Goal: Navigation & Orientation: Find specific page/section

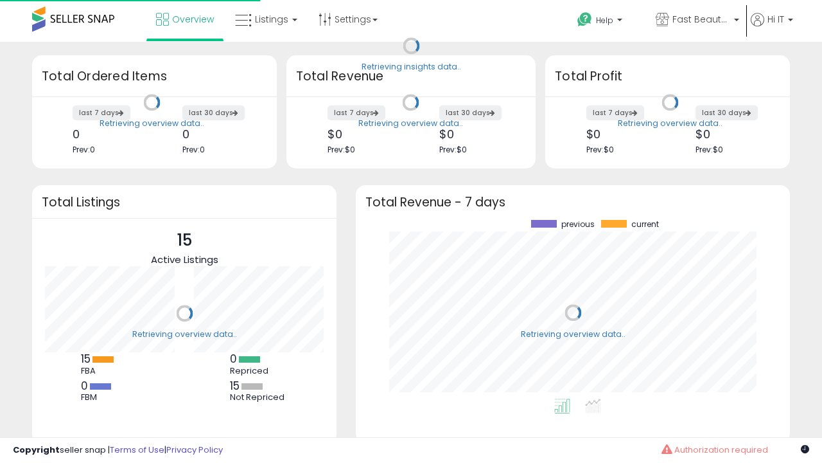
scroll to position [179, 409]
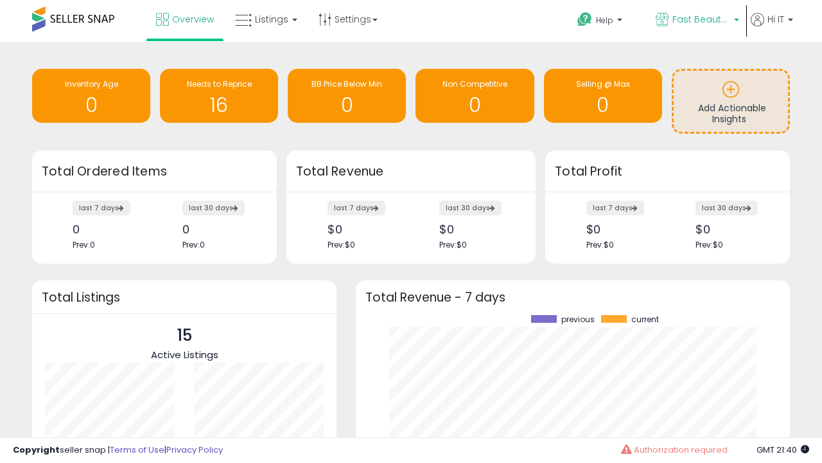
click at [696, 21] on span "Fast Beauty ([GEOGRAPHIC_DATA])" at bounding box center [702, 19] width 58 height 13
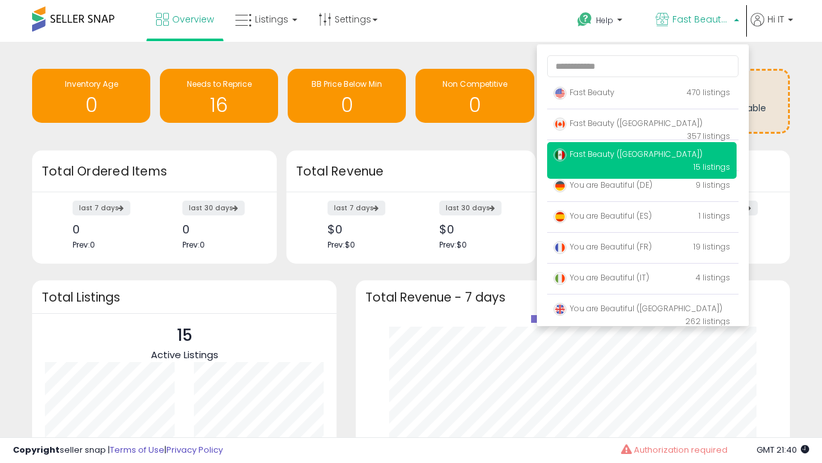
click at [642, 279] on span "You are Beautiful (IT)" at bounding box center [602, 277] width 96 height 11
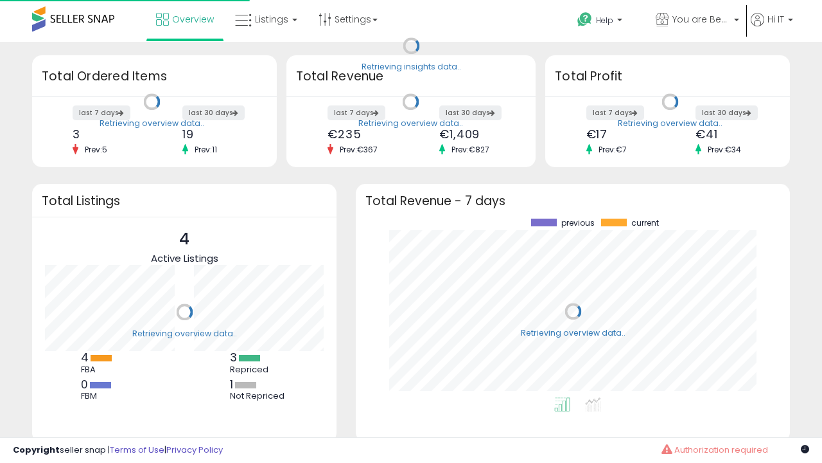
scroll to position [179, 409]
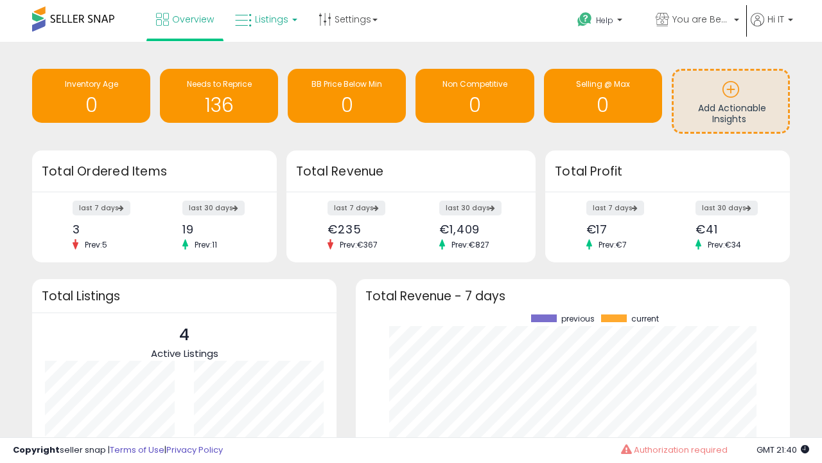
click at [265, 19] on span "Listings" at bounding box center [271, 19] width 33 height 13
